Goal: Task Accomplishment & Management: Use online tool/utility

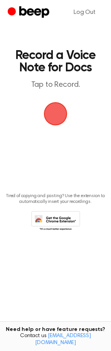
click at [52, 116] on span "button" at bounding box center [56, 114] width 24 height 24
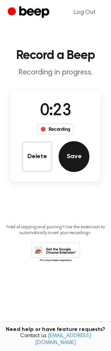
click at [76, 149] on button "Save" at bounding box center [74, 156] width 31 height 31
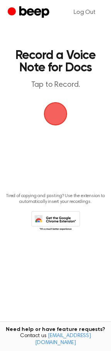
click at [56, 120] on span "button" at bounding box center [56, 114] width 22 height 22
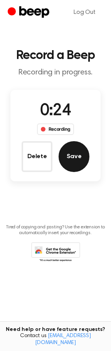
click at [87, 162] on button "Save" at bounding box center [74, 156] width 31 height 31
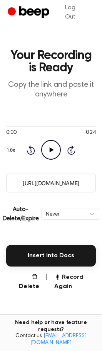
drag, startPoint x: 86, startPoint y: 185, endPoint x: 22, endPoint y: 186, distance: 63.3
click at [22, 186] on input "https://beep.audio/dGFmBQf" at bounding box center [51, 183] width 90 height 19
click at [20, 186] on input "https://beep.audio/dGFmBQf" at bounding box center [51, 183] width 90 height 19
click at [71, 276] on button "Record Again" at bounding box center [75, 282] width 42 height 19
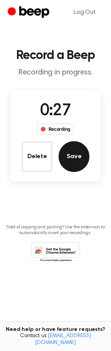
click at [79, 166] on button "Save" at bounding box center [74, 156] width 31 height 31
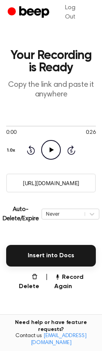
drag, startPoint x: 94, startPoint y: 179, endPoint x: 11, endPoint y: 183, distance: 83.1
click at [11, 183] on input "https://beep.audio/xjCi7xK" at bounding box center [51, 183] width 90 height 19
click at [65, 284] on button "Record Again" at bounding box center [75, 282] width 42 height 19
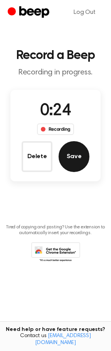
click at [68, 157] on button "Save" at bounding box center [74, 156] width 31 height 31
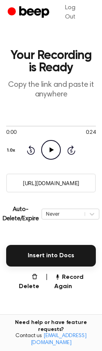
drag, startPoint x: 86, startPoint y: 185, endPoint x: 4, endPoint y: 186, distance: 82.2
click at [4, 186] on main "Your Recording is Ready Copy the link and paste it anywhere 0:00 0:24 Your brow…" at bounding box center [51, 200] width 102 height 401
click at [68, 281] on button "Record Again" at bounding box center [75, 282] width 42 height 19
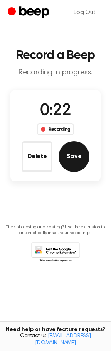
click at [72, 157] on button "Save" at bounding box center [74, 156] width 31 height 31
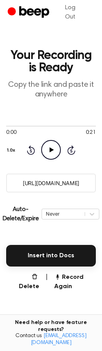
drag, startPoint x: 87, startPoint y: 182, endPoint x: 10, endPoint y: 193, distance: 77.2
click at [10, 193] on main "Your Recording is Ready Copy the link and paste it anywhere 0:00 0:21 Your brow…" at bounding box center [51, 200] width 102 height 401
click at [66, 281] on button "Record Again" at bounding box center [75, 282] width 42 height 19
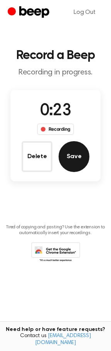
click at [80, 168] on button "Save" at bounding box center [74, 156] width 31 height 31
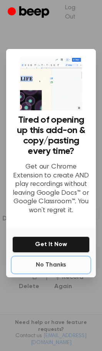
click at [61, 263] on button "No Thanks" at bounding box center [51, 265] width 78 height 15
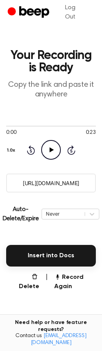
drag, startPoint x: 83, startPoint y: 182, endPoint x: 20, endPoint y: 183, distance: 63.7
click at [20, 183] on input "https://beep.audio/94riQrY" at bounding box center [51, 183] width 90 height 19
click at [69, 280] on button "Record Again" at bounding box center [75, 282] width 42 height 19
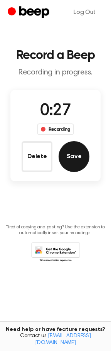
click at [74, 155] on button "Save" at bounding box center [74, 156] width 31 height 31
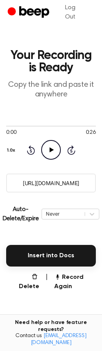
drag, startPoint x: 85, startPoint y: 184, endPoint x: 18, endPoint y: 183, distance: 66.4
click at [18, 183] on input "https://beep.audio/IzT7Dkx" at bounding box center [51, 183] width 90 height 19
drag, startPoint x: 76, startPoint y: 279, endPoint x: 76, endPoint y: 270, distance: 9.3
click at [76, 280] on button "Record Again" at bounding box center [75, 282] width 42 height 19
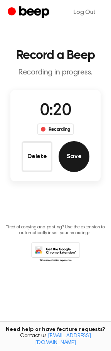
click at [81, 150] on button "Save" at bounding box center [74, 156] width 31 height 31
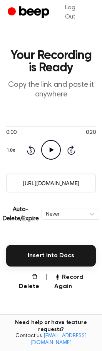
drag, startPoint x: 88, startPoint y: 183, endPoint x: -32, endPoint y: 183, distance: 120.8
click at [0, 183] on html "Log Out Your Recording is Ready Copy the link and paste it anywhere 0:00 0:20 Y…" at bounding box center [51, 213] width 102 height 426
click at [62, 278] on button "Record Again" at bounding box center [75, 282] width 42 height 19
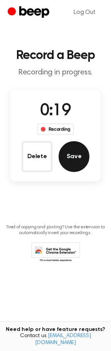
click at [77, 159] on button "Save" at bounding box center [74, 156] width 31 height 31
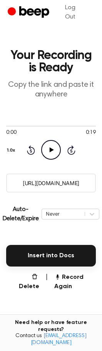
drag, startPoint x: 14, startPoint y: 182, endPoint x: 95, endPoint y: 185, distance: 80.4
click at [95, 185] on input "https://beep.audio/D5CpEsf" at bounding box center [51, 183] width 90 height 19
click at [66, 279] on button "Record Again" at bounding box center [75, 282] width 42 height 19
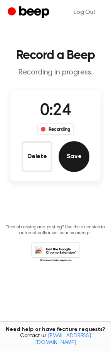
click at [76, 164] on button "Save" at bounding box center [74, 156] width 31 height 31
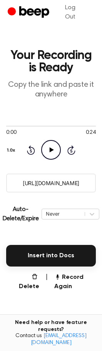
drag, startPoint x: 80, startPoint y: 184, endPoint x: -6, endPoint y: 186, distance: 85.7
click at [0, 186] on html "Log Out Your Recording is Ready Copy the link and paste it anywhere 0:00 0:24 Y…" at bounding box center [51, 213] width 102 height 426
click at [72, 284] on button "Record Again" at bounding box center [75, 282] width 42 height 19
